Goal: Task Accomplishment & Management: Use online tool/utility

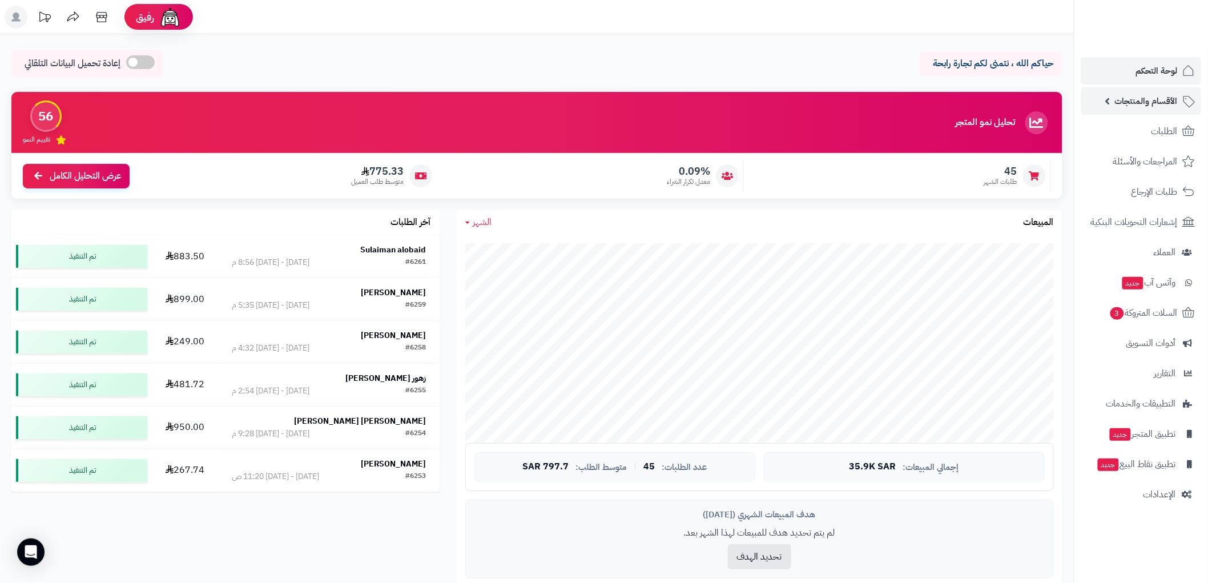
click at [1166, 107] on span "الأقسام والمنتجات" at bounding box center [1146, 101] width 63 height 16
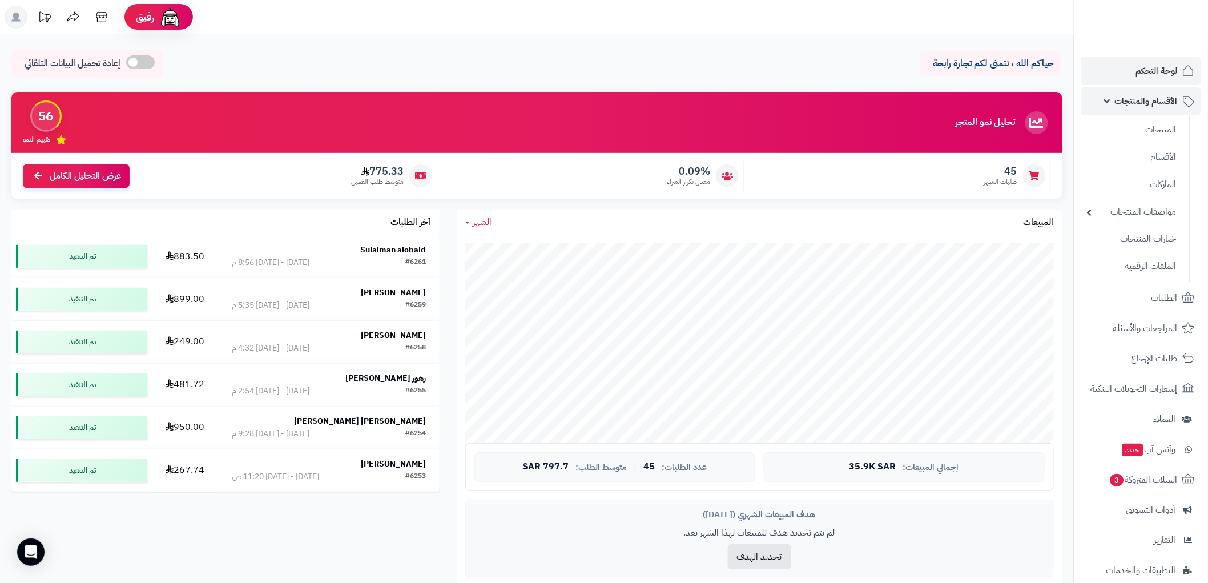
click at [1166, 107] on span "الأقسام والمنتجات" at bounding box center [1146, 101] width 63 height 16
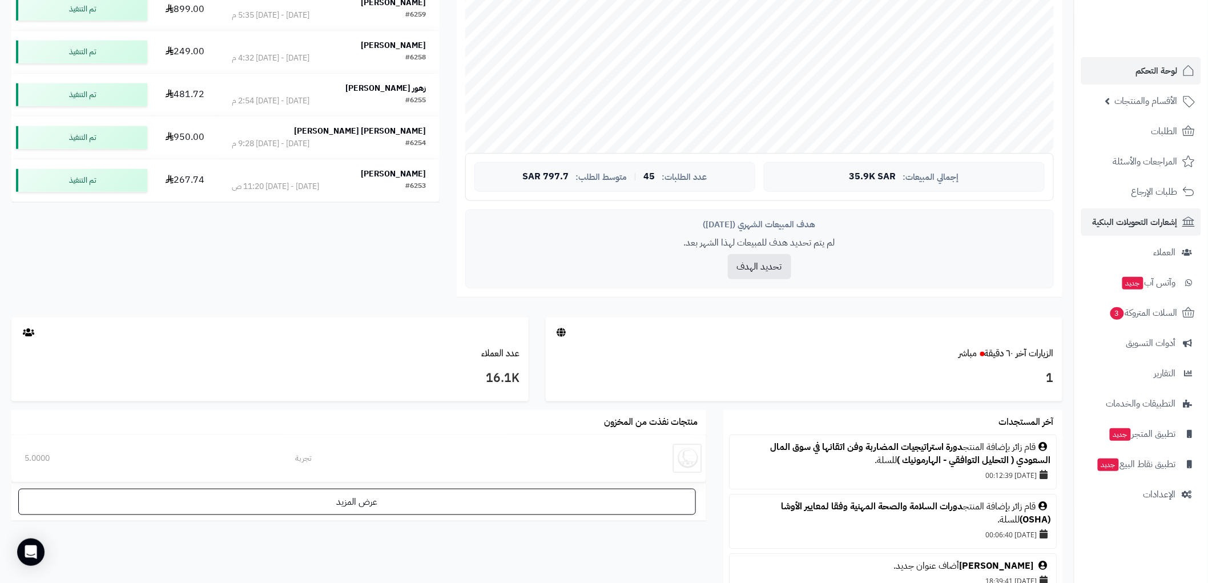
scroll to position [253, 0]
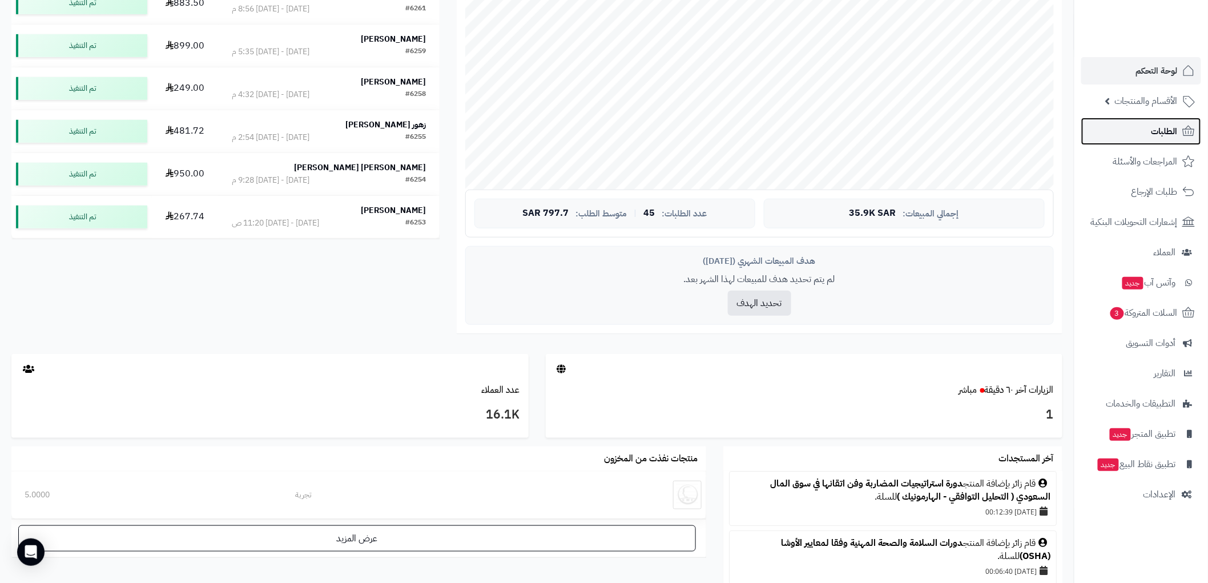
click at [1174, 131] on span "الطلبات" at bounding box center [1164, 131] width 26 height 16
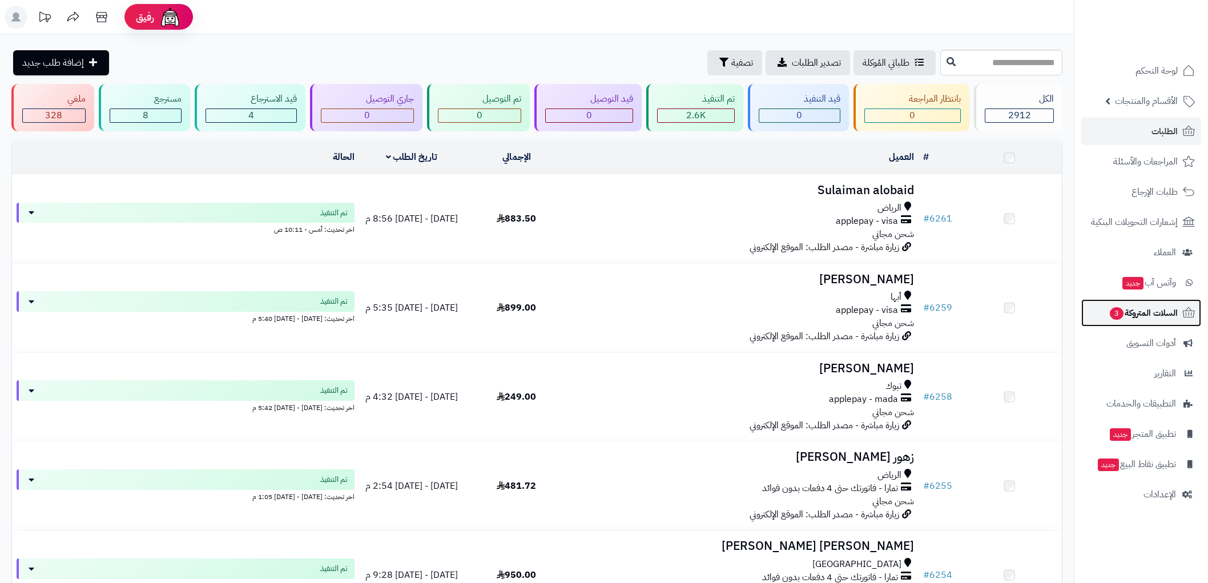
click at [1156, 312] on span "السلات المتروكة 3" at bounding box center [1142, 313] width 69 height 16
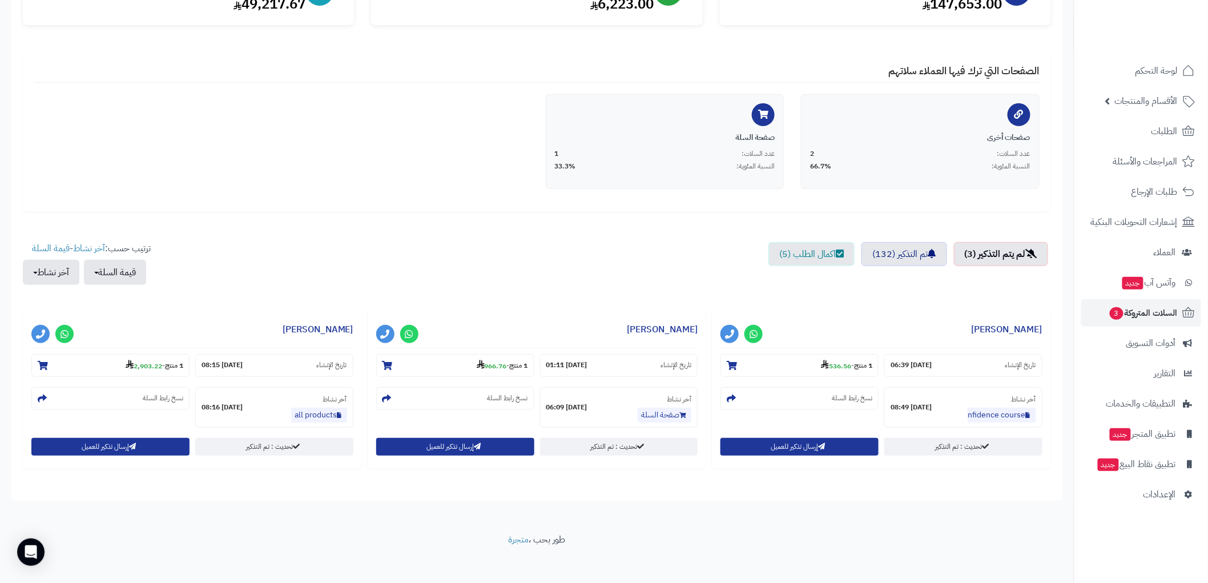
scroll to position [183, 0]
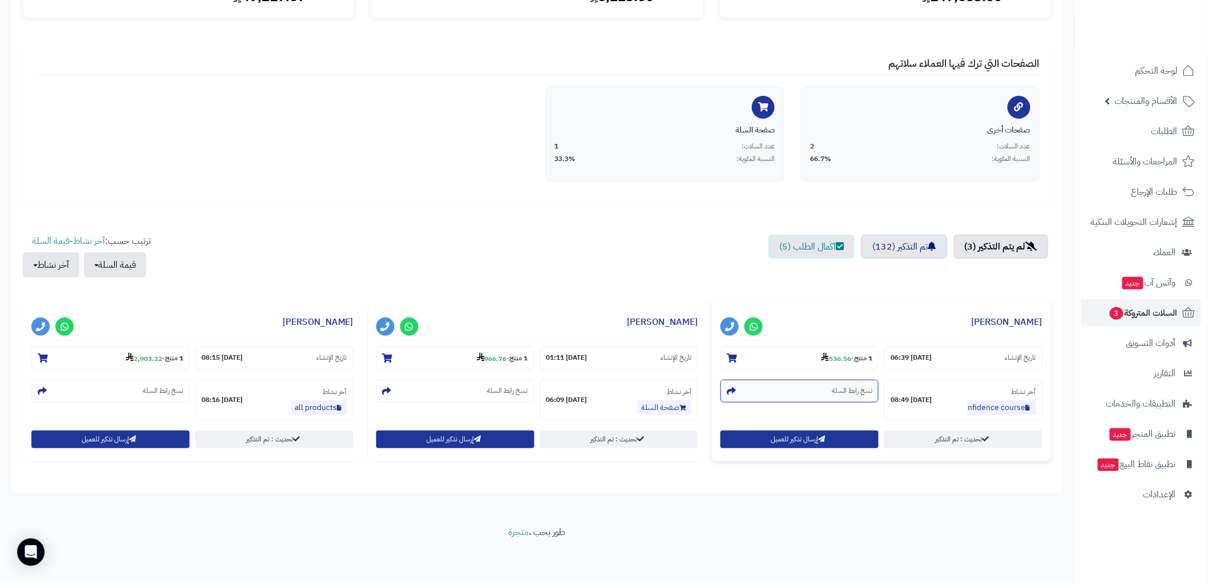
click at [806, 384] on section "نسخ رابط السلة" at bounding box center [799, 390] width 158 height 23
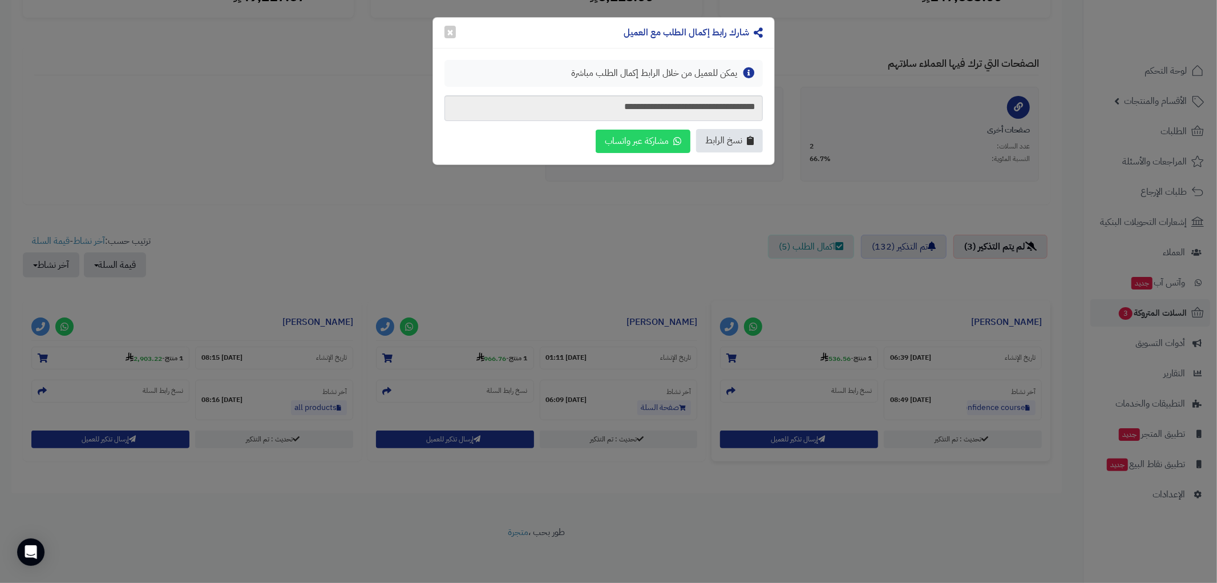
click at [712, 132] on button "نسخ الرابط" at bounding box center [729, 140] width 67 height 23
click at [450, 33] on button "×" at bounding box center [450, 31] width 11 height 13
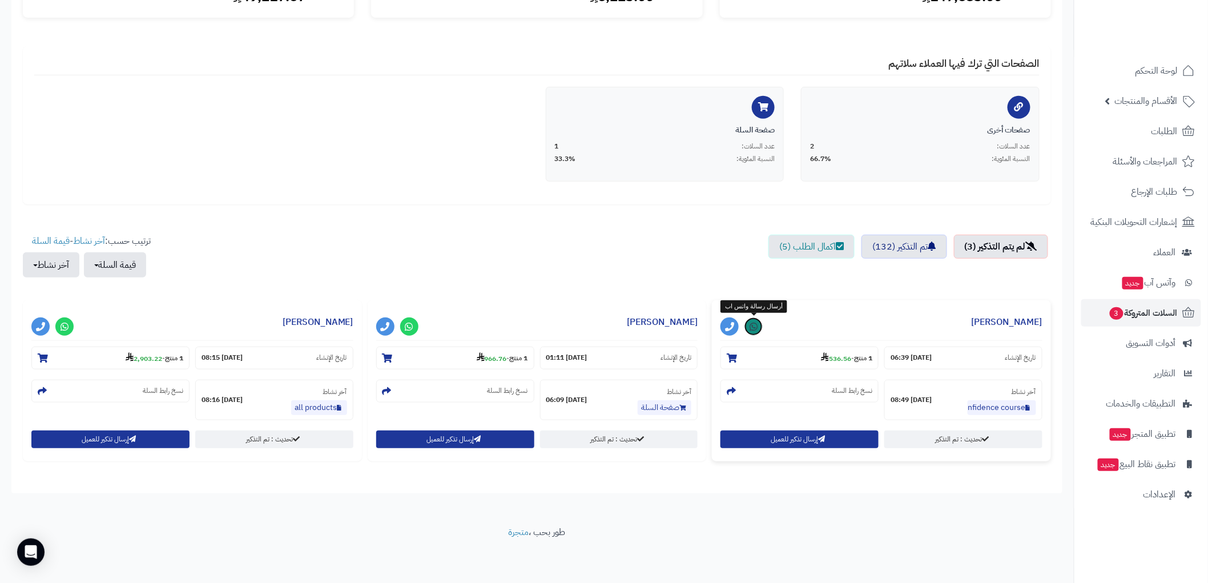
click at [756, 324] on icon at bounding box center [753, 326] width 8 height 9
click at [501, 394] on small "نسخ رابط السلة" at bounding box center [507, 391] width 41 height 10
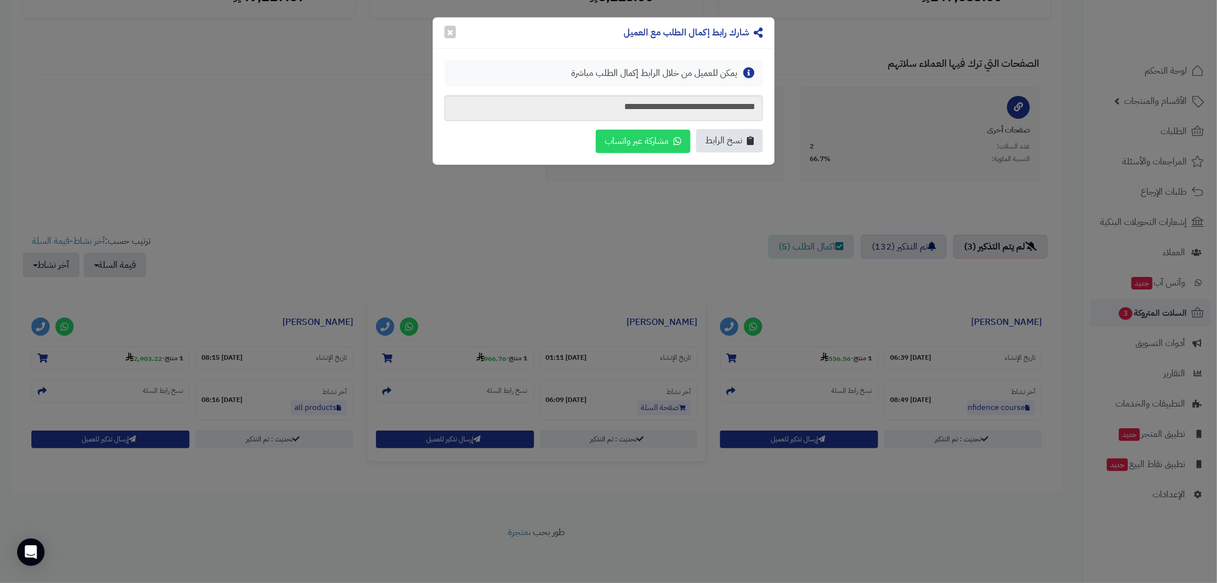
click at [734, 141] on span "نسخ الرابط" at bounding box center [723, 140] width 37 height 13
click at [443, 37] on div "شارك رابط إكمال الطلب مع العميل ×" at bounding box center [603, 33] width 341 height 31
click at [449, 25] on button "×" at bounding box center [450, 31] width 11 height 13
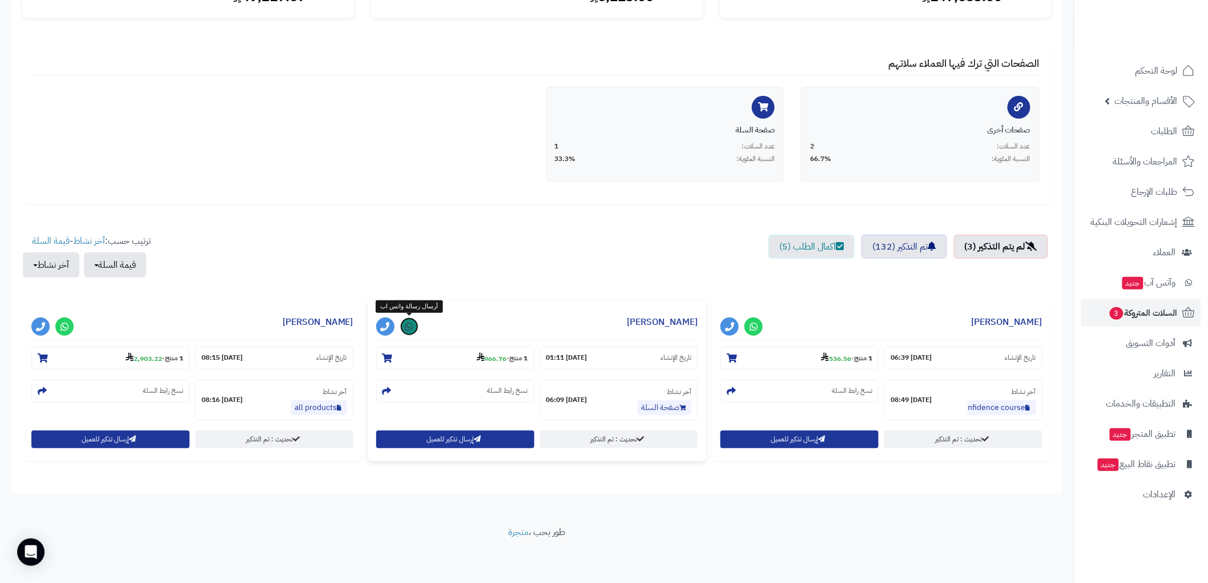
click at [407, 324] on icon at bounding box center [409, 326] width 8 height 9
